Goal: Task Accomplishment & Management: Use online tool/utility

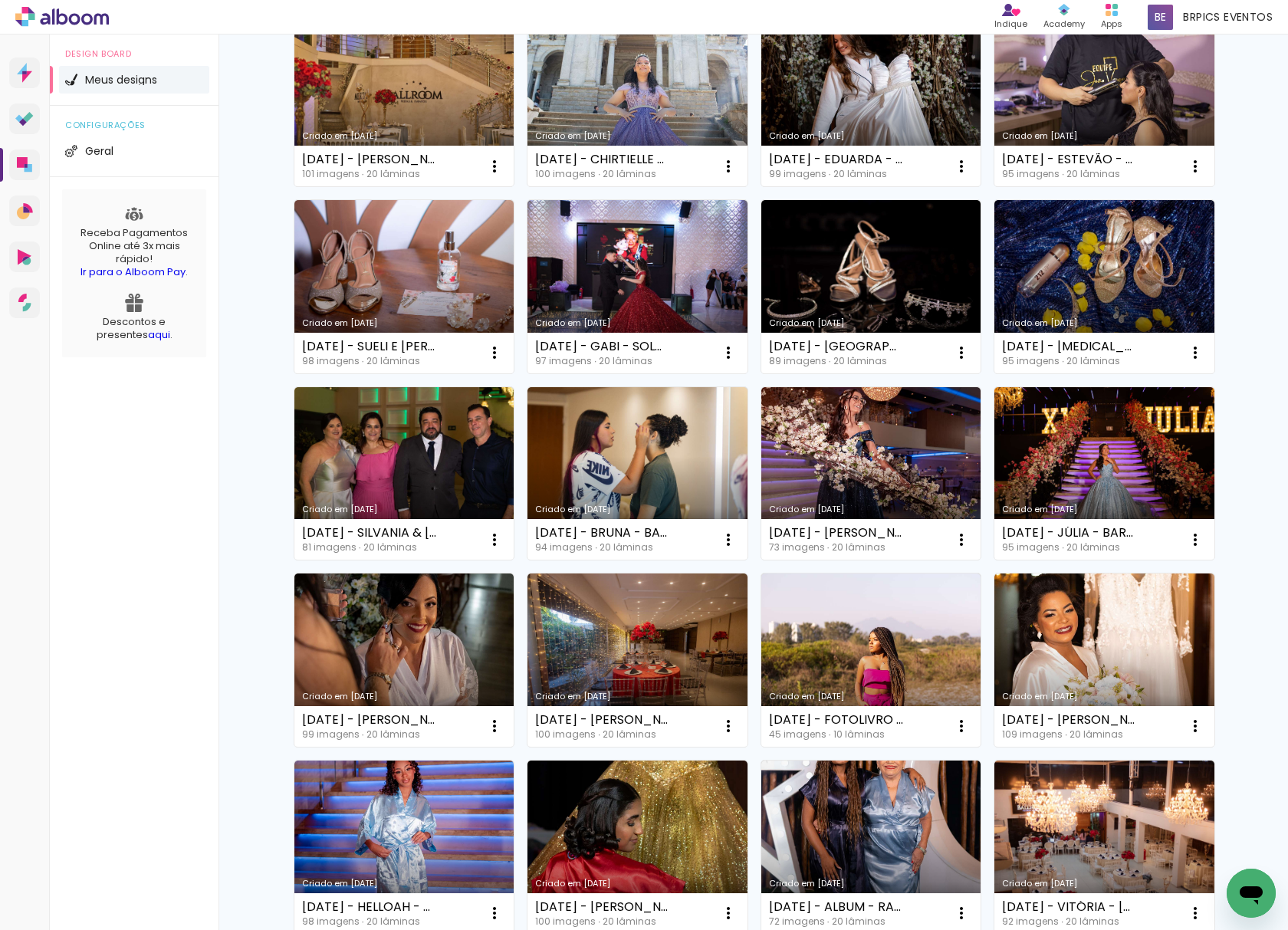
scroll to position [408, 0]
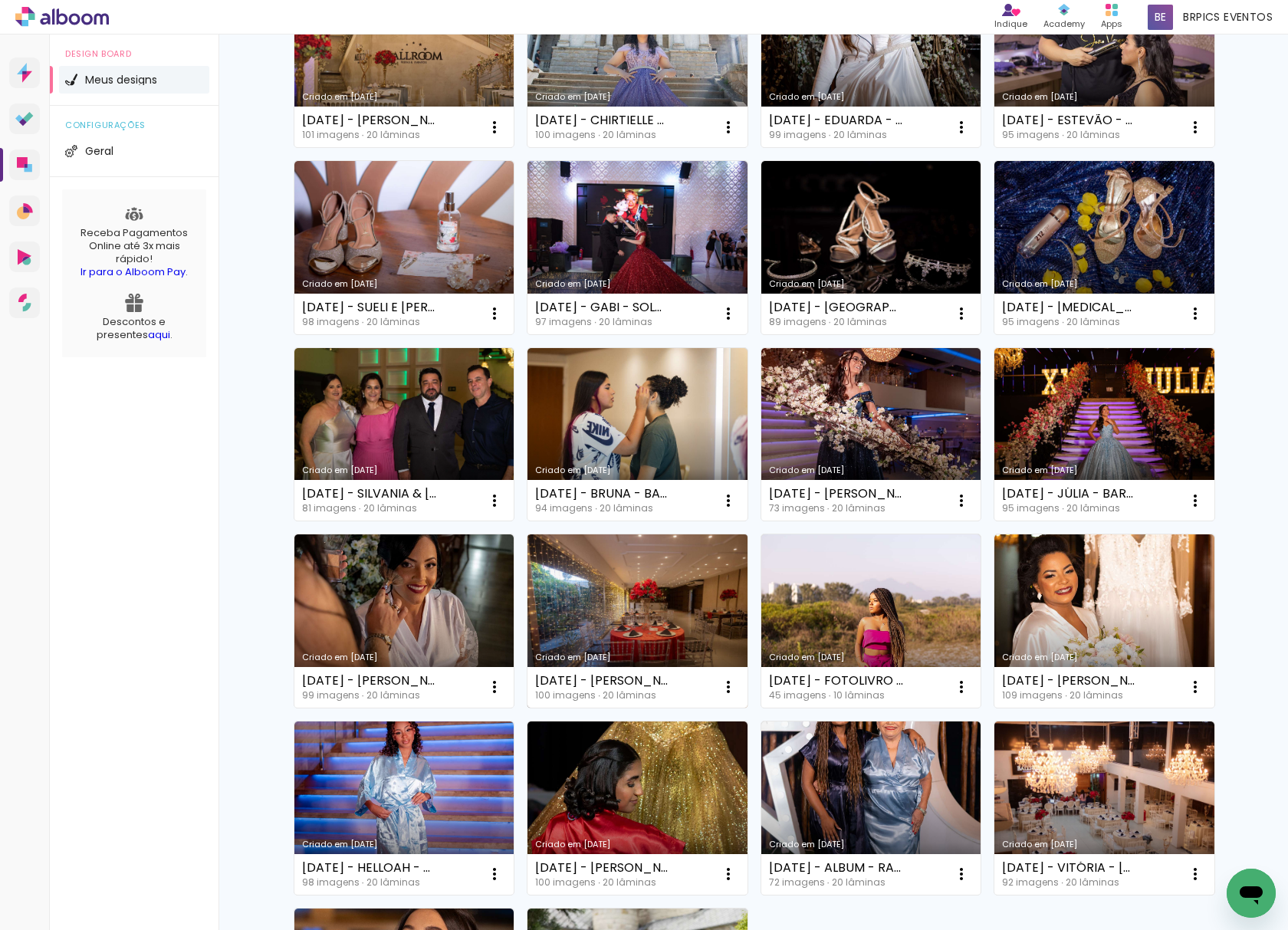
click at [655, 601] on link "Criado em [DATE]" at bounding box center [637, 621] width 220 height 174
